Goal: Information Seeking & Learning: Learn about a topic

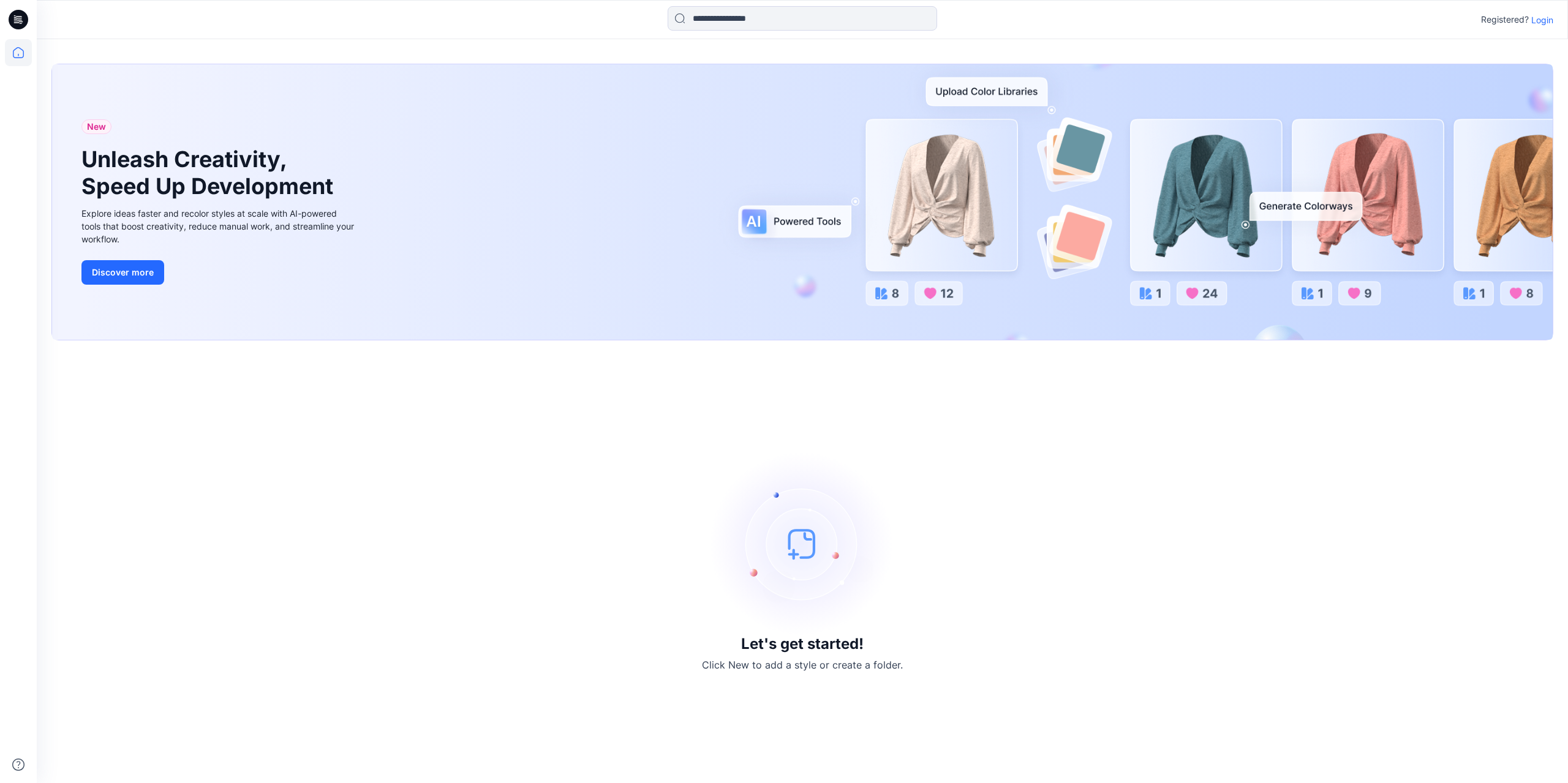
click at [1554, 23] on div "Registered? Login" at bounding box center [803, 19] width 1531 height 27
click at [1544, 19] on p "Login" at bounding box center [1541, 20] width 22 height 13
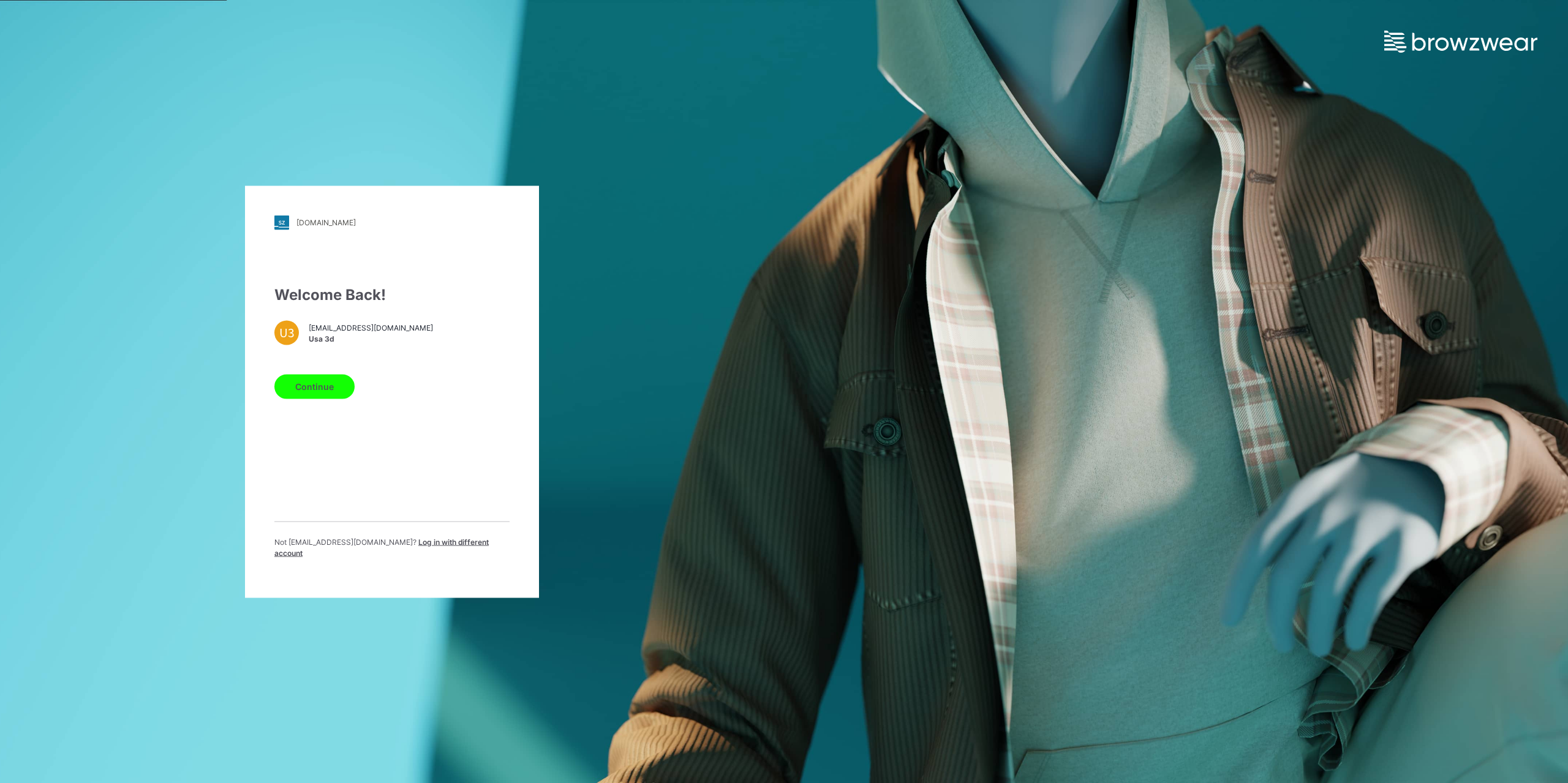
click at [332, 384] on button "Continue" at bounding box center [315, 386] width 80 height 24
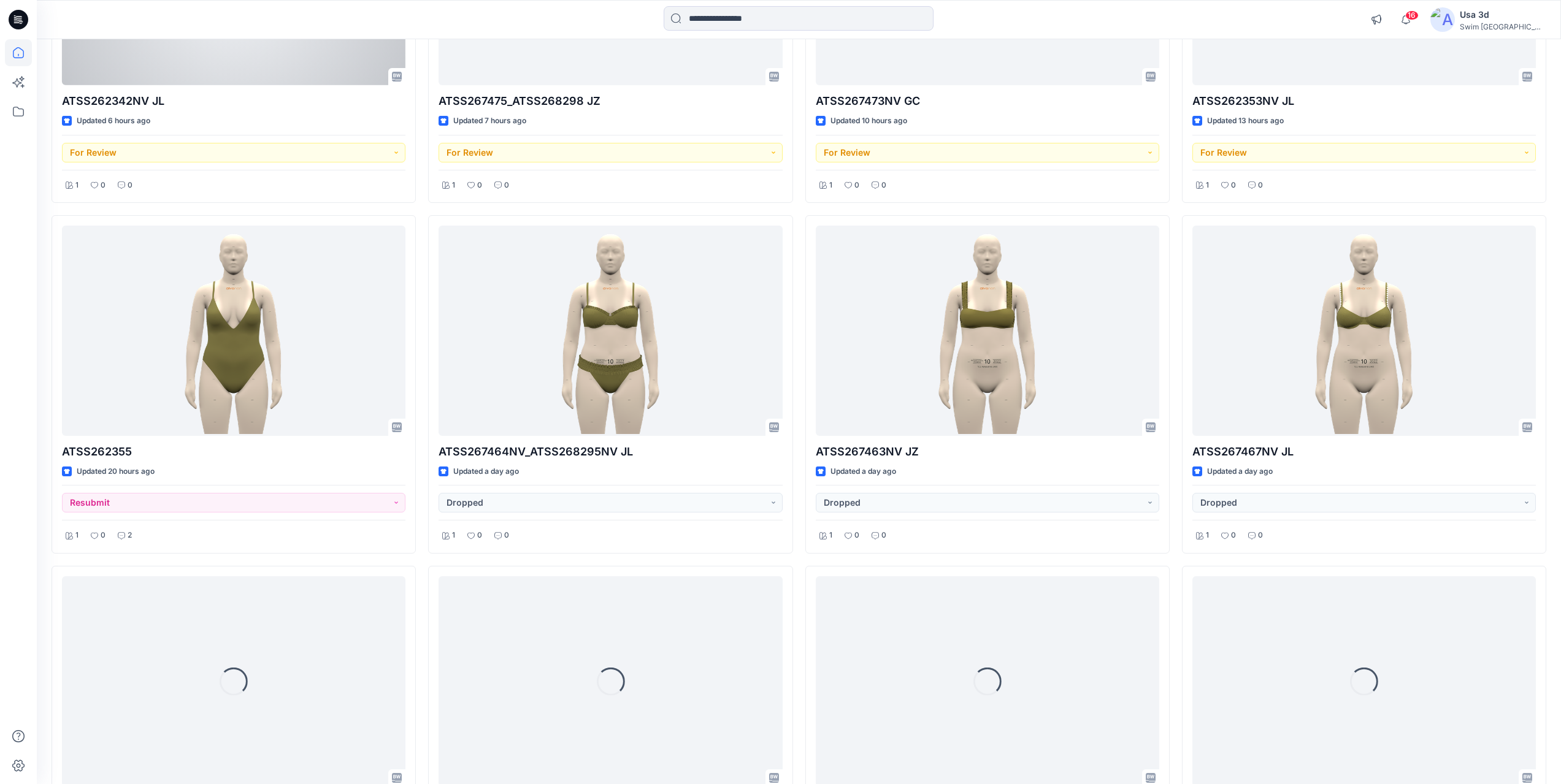
scroll to position [670, 0]
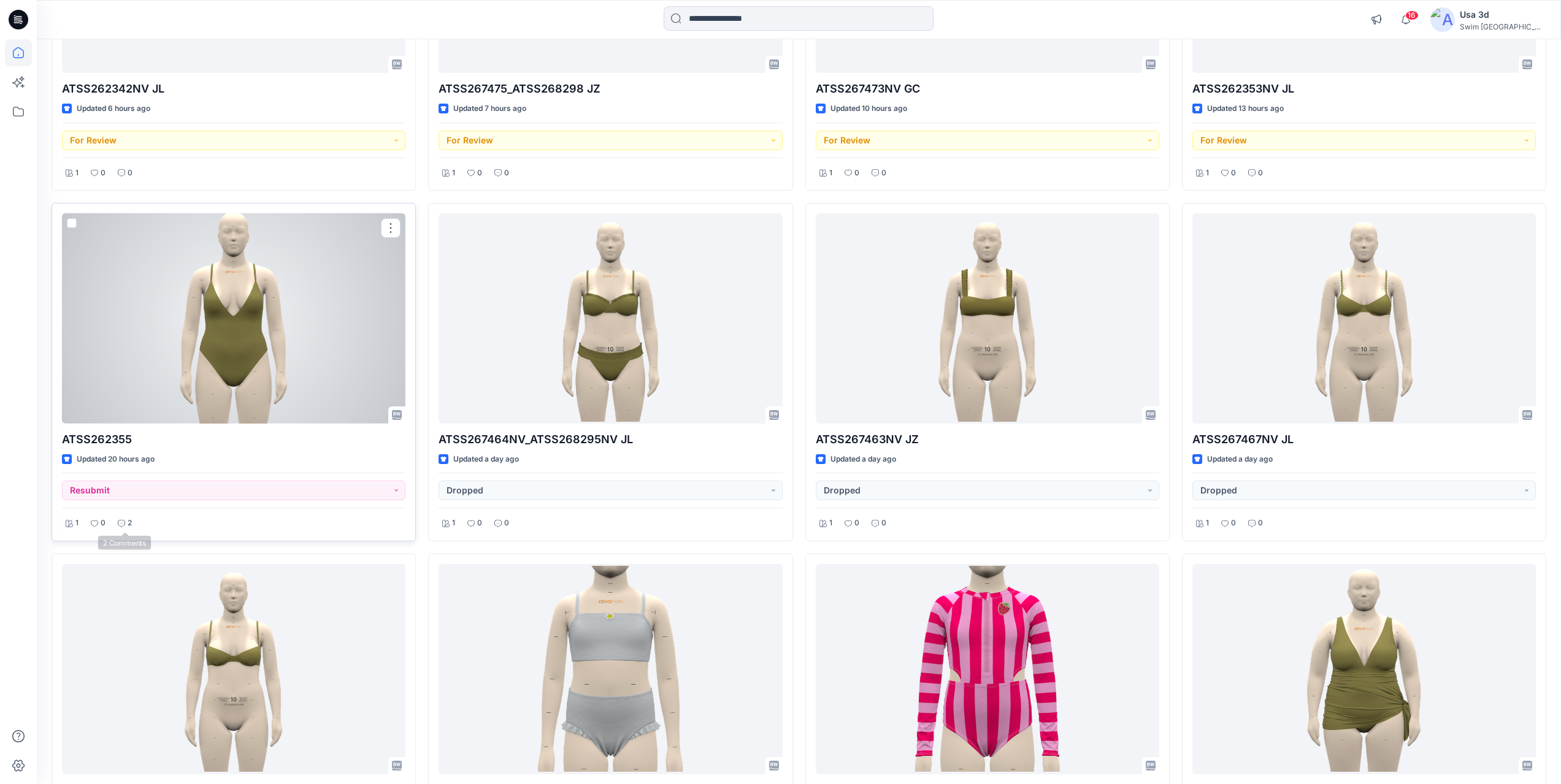
click at [125, 522] on div "2" at bounding box center [125, 523] width 22 height 15
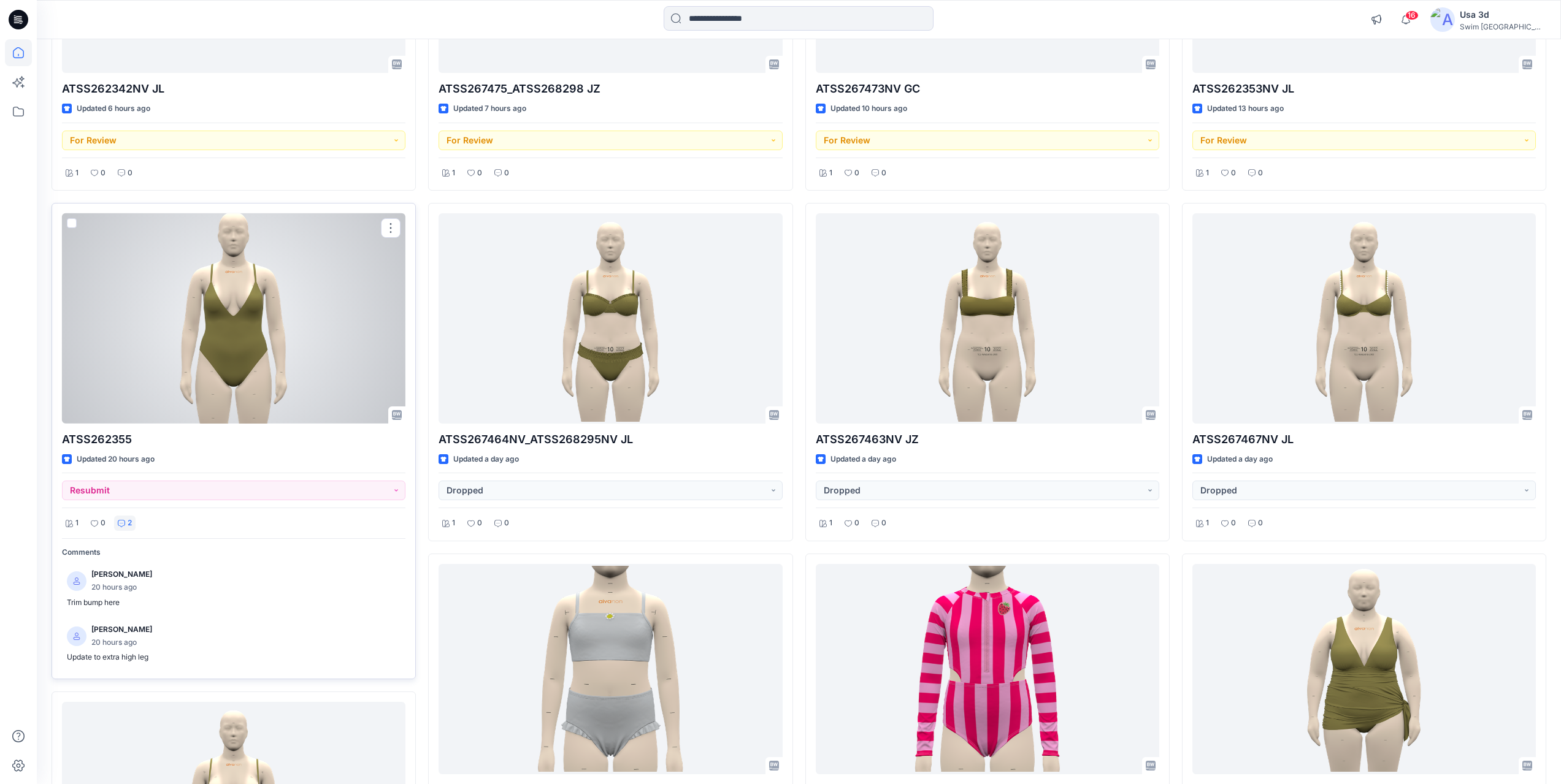
click at [217, 384] on div at bounding box center [234, 318] width 343 height 210
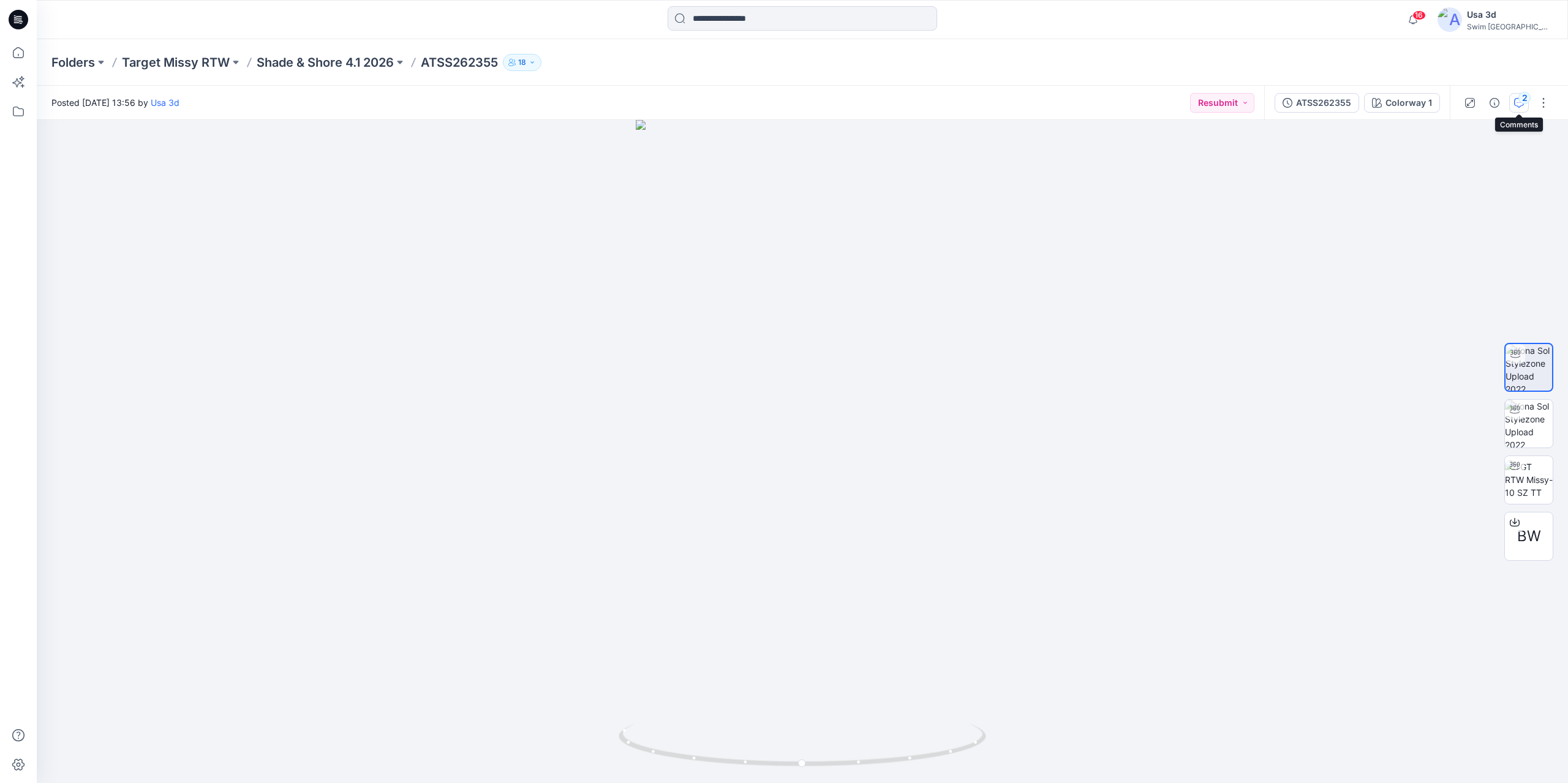
click at [1521, 102] on div "2" at bounding box center [1524, 97] width 12 height 12
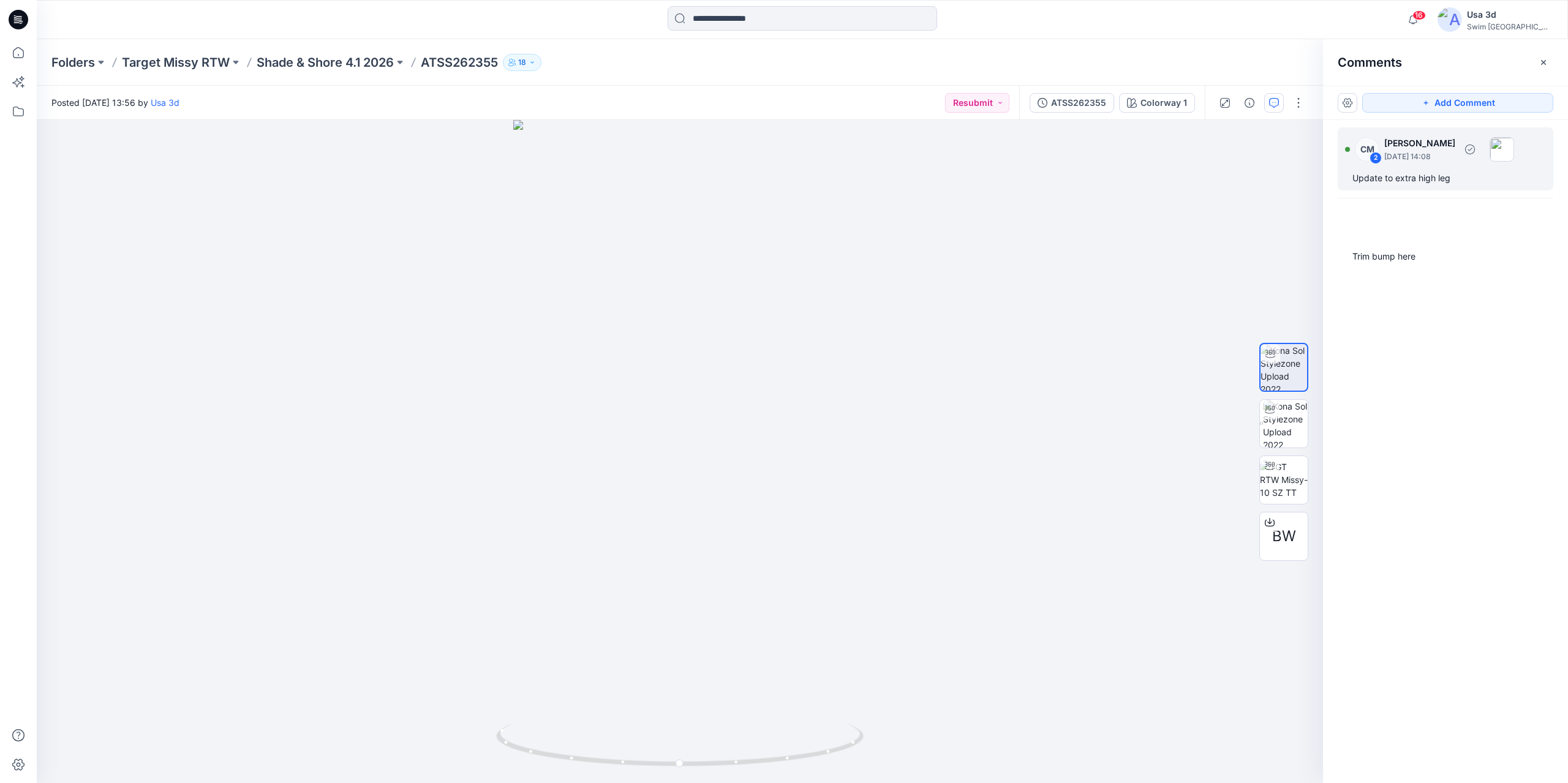
click at [1449, 180] on div "Update to extra high leg" at bounding box center [1445, 178] width 186 height 14
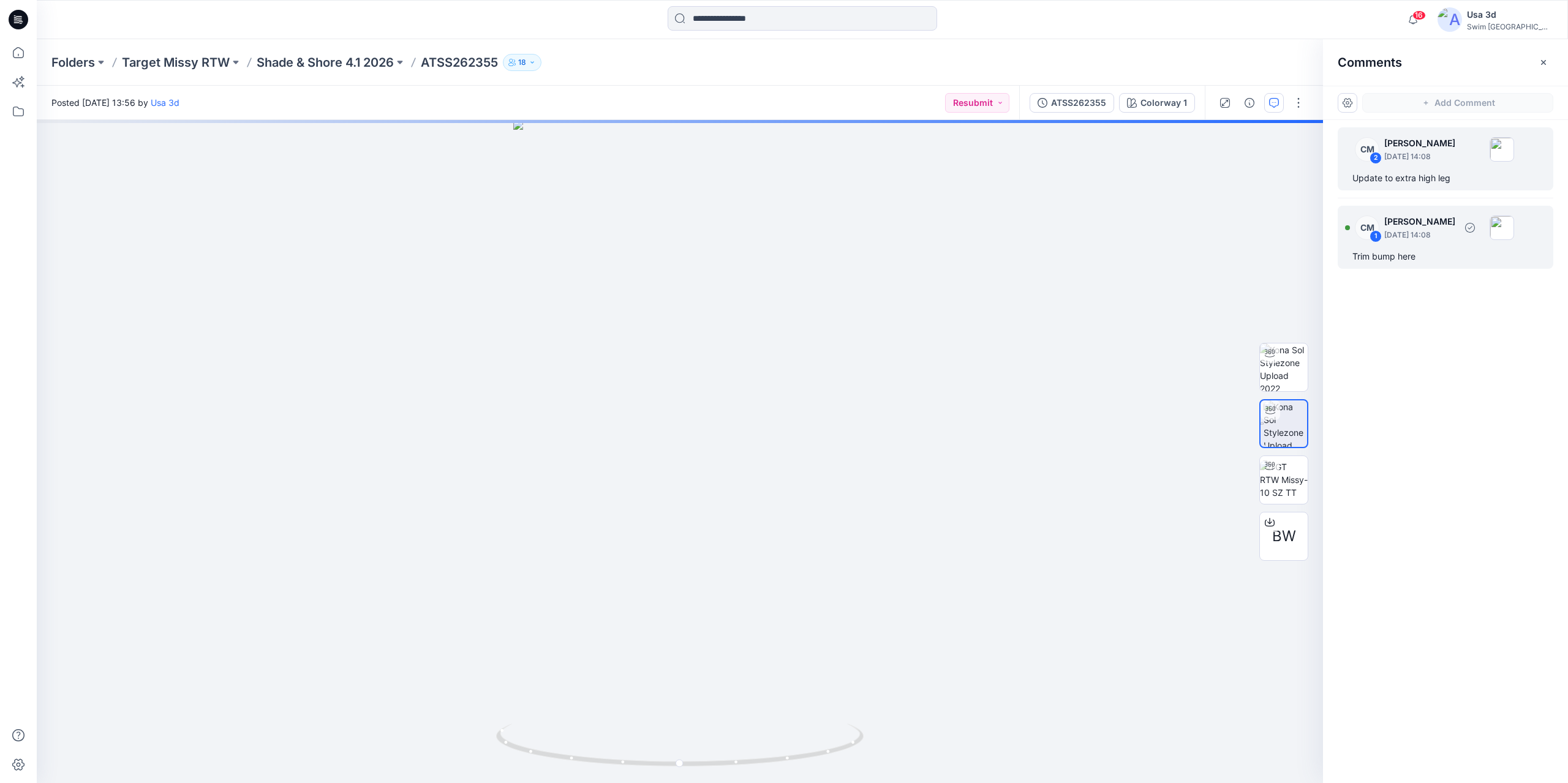
click at [1439, 239] on p "[DATE] 14:08" at bounding box center [1420, 235] width 71 height 12
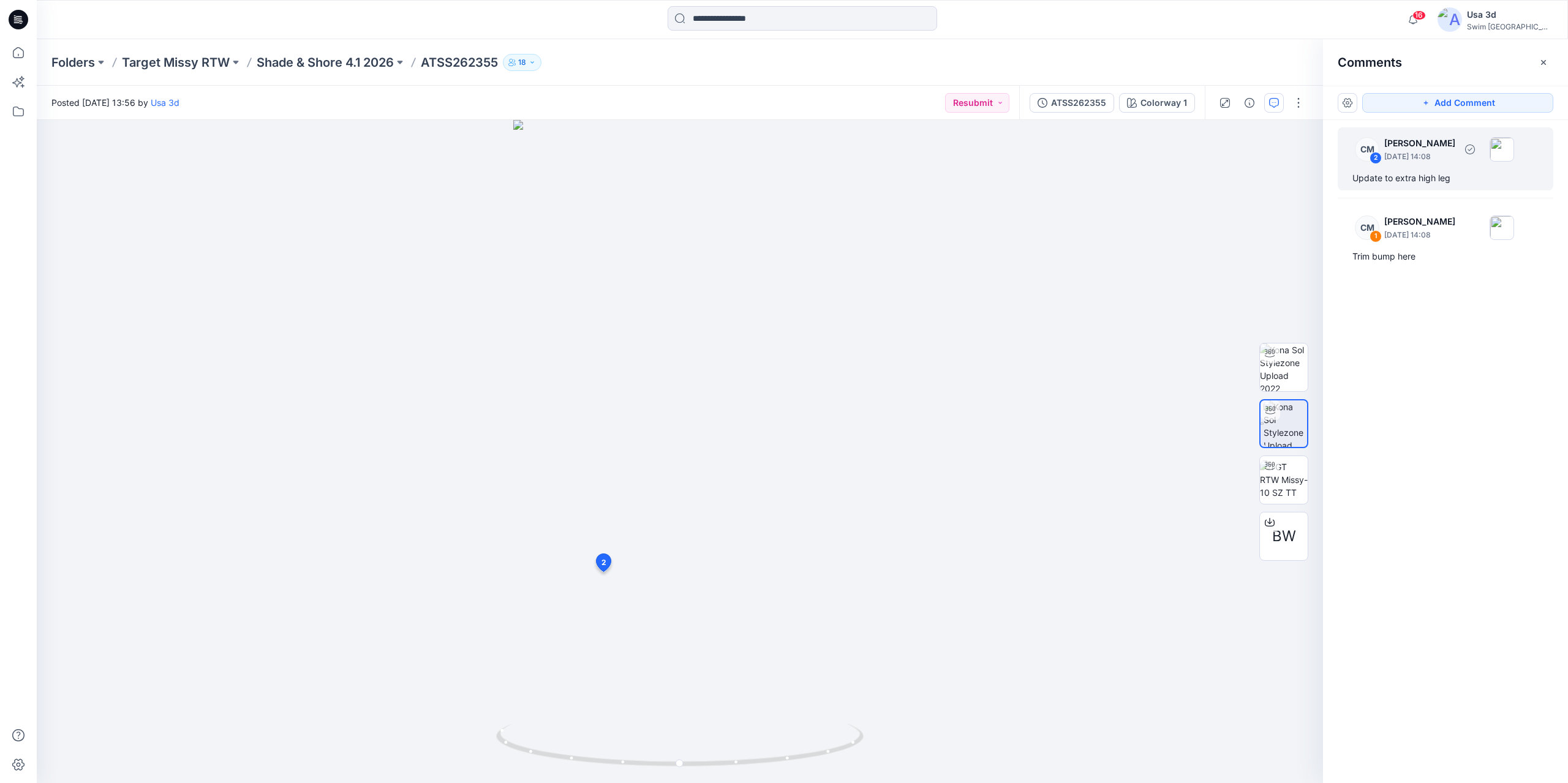
click at [1409, 171] on div "Update to extra high leg" at bounding box center [1445, 178] width 186 height 14
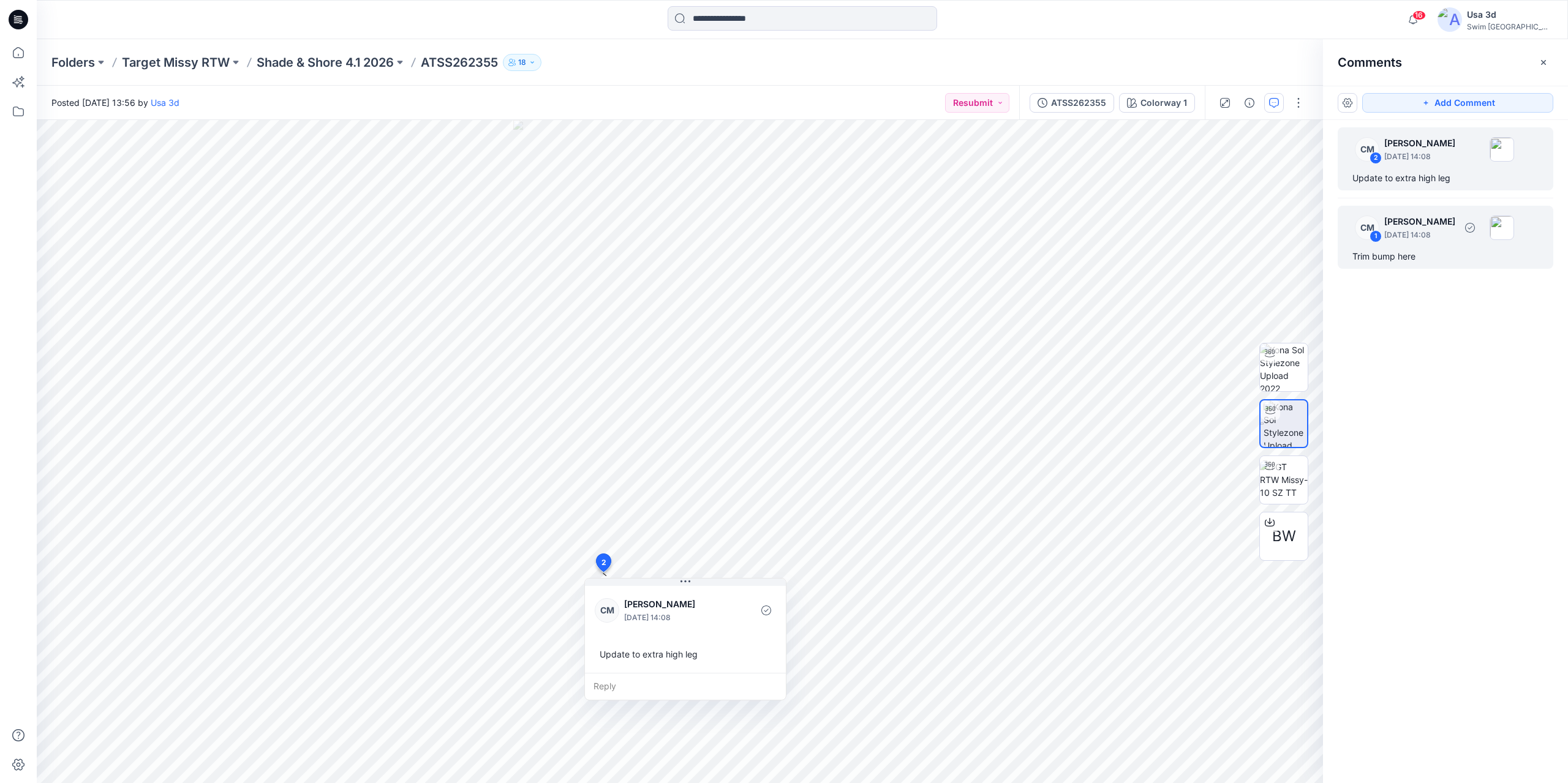
click at [1417, 210] on div "CM 1 [PERSON_NAME] [DATE] 14:08 Trim bump here" at bounding box center [1446, 237] width 216 height 63
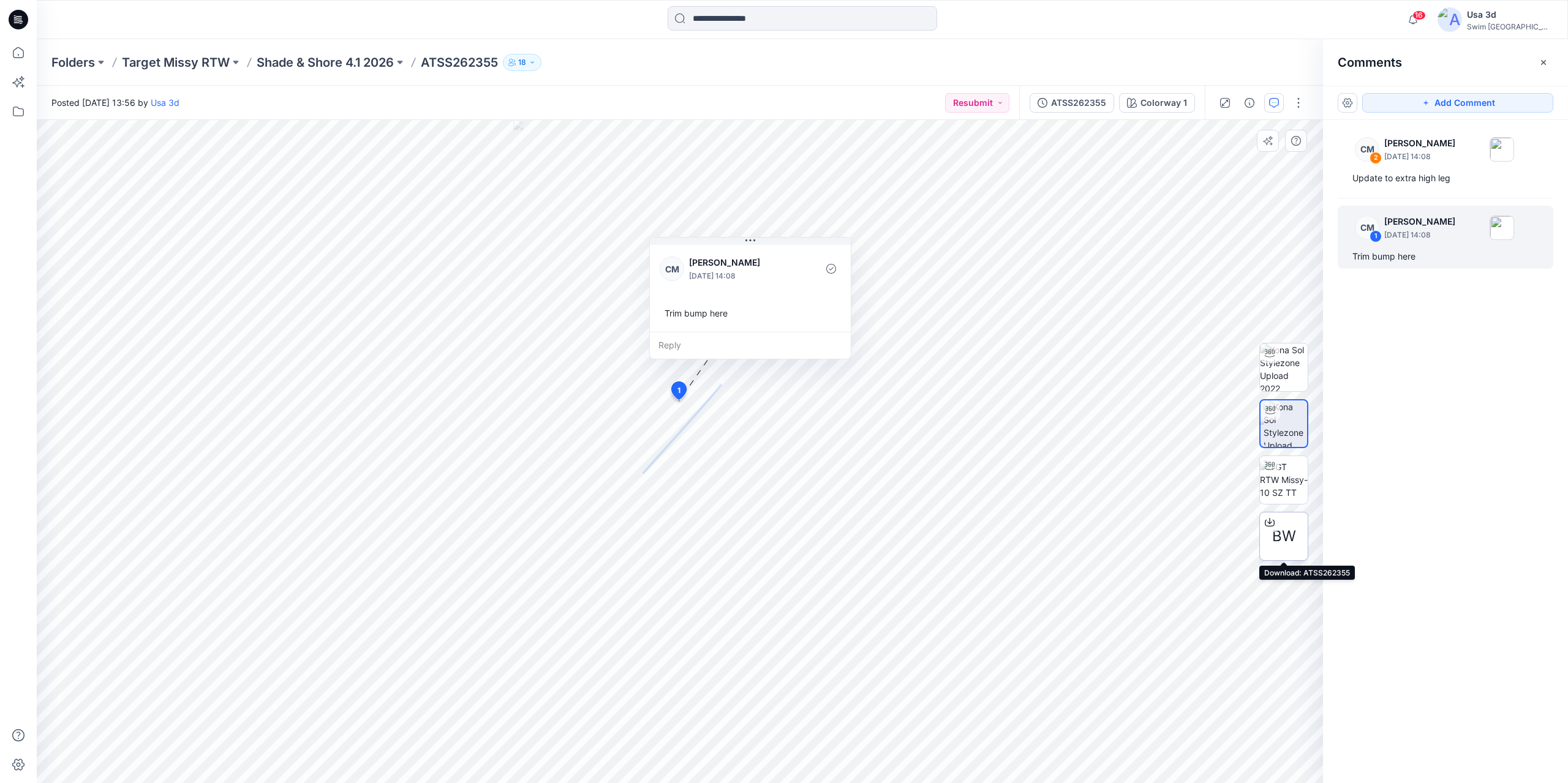
click at [1281, 534] on span "BW" at bounding box center [1284, 536] width 24 height 22
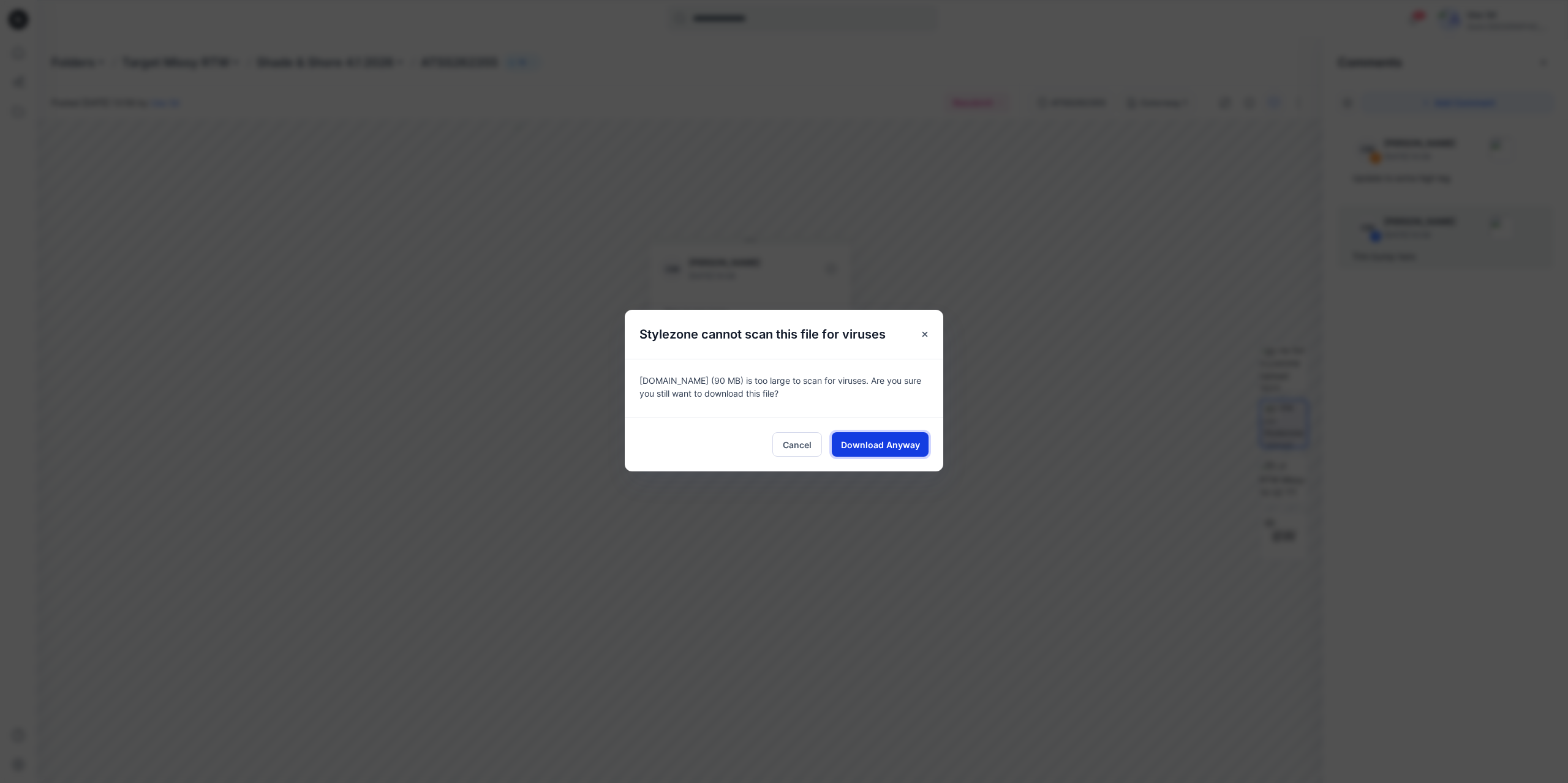
click at [919, 439] on button "Download Anyway" at bounding box center [880, 444] width 97 height 24
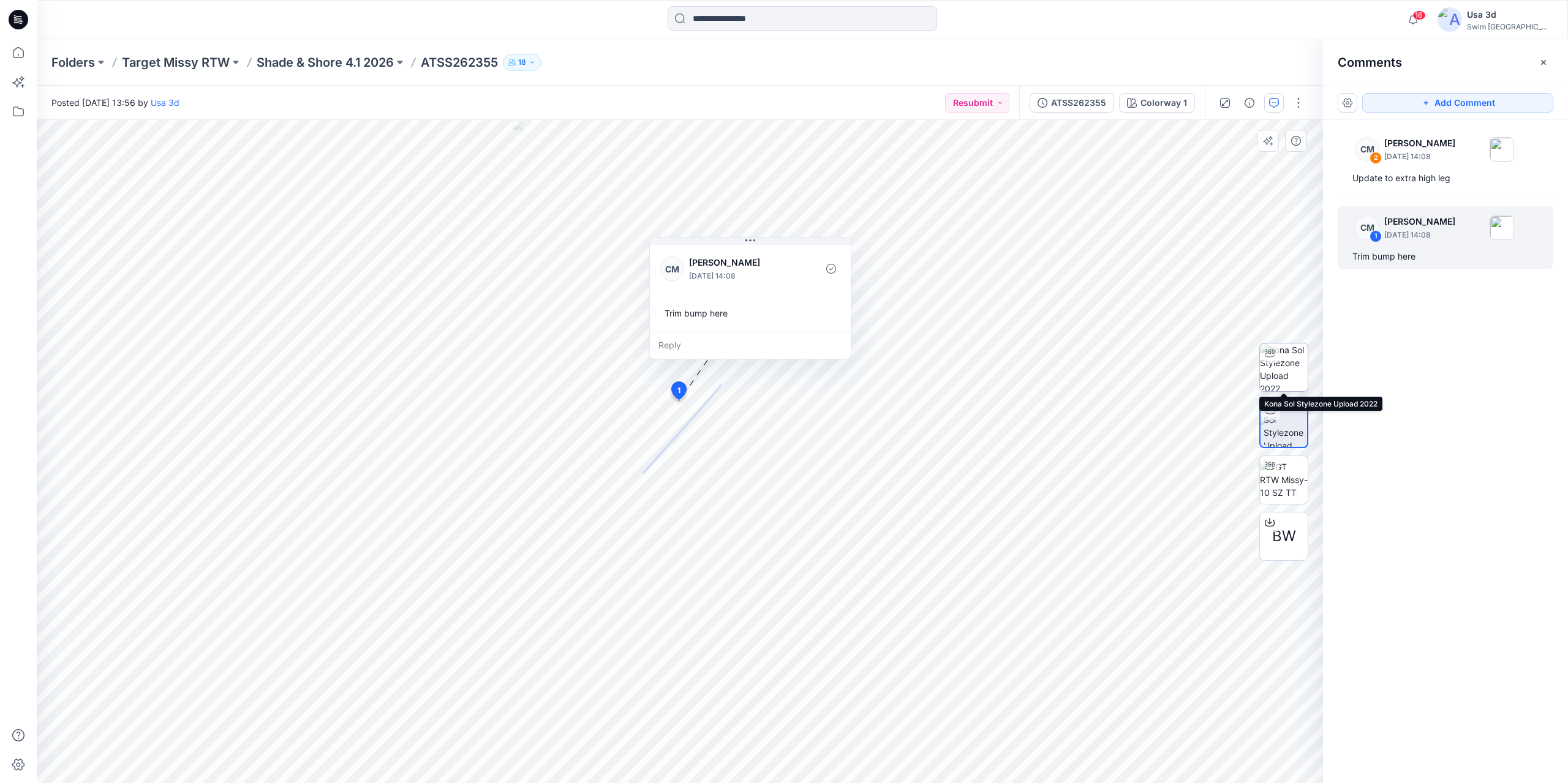
click at [1291, 373] on img at bounding box center [1283, 367] width 47 height 47
